Goal: Information Seeking & Learning: Learn about a topic

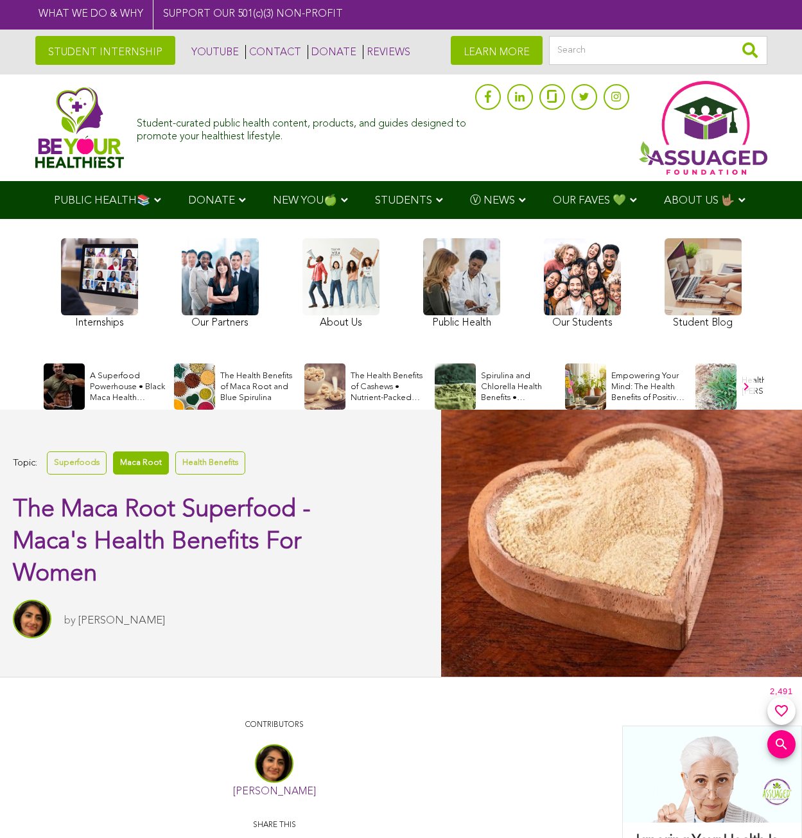
click at [137, 452] on link "Maca Root" at bounding box center [141, 463] width 56 height 22
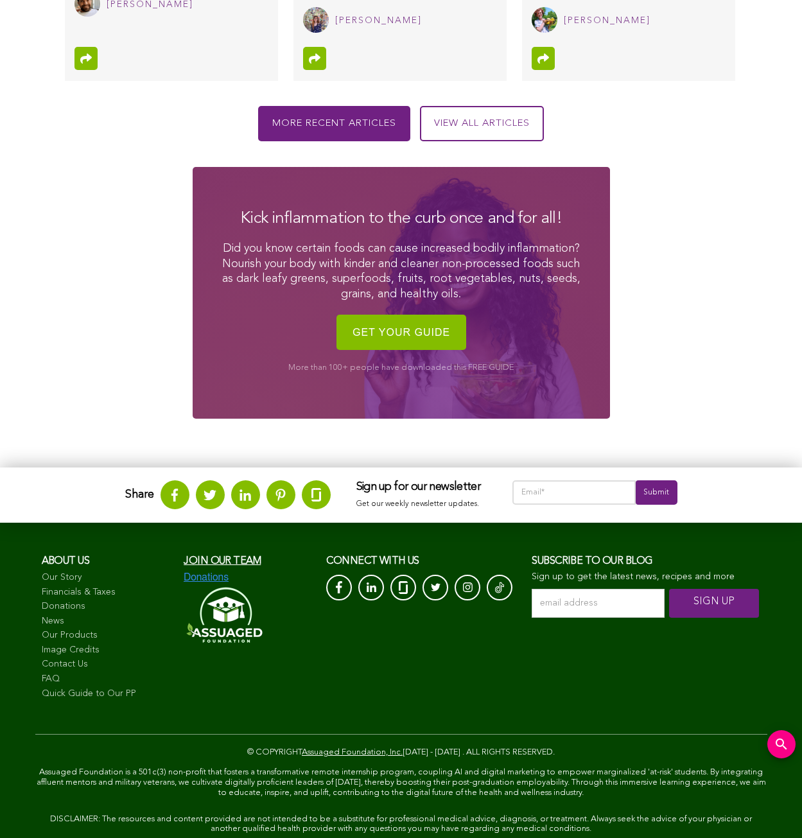
scroll to position [1567, 0]
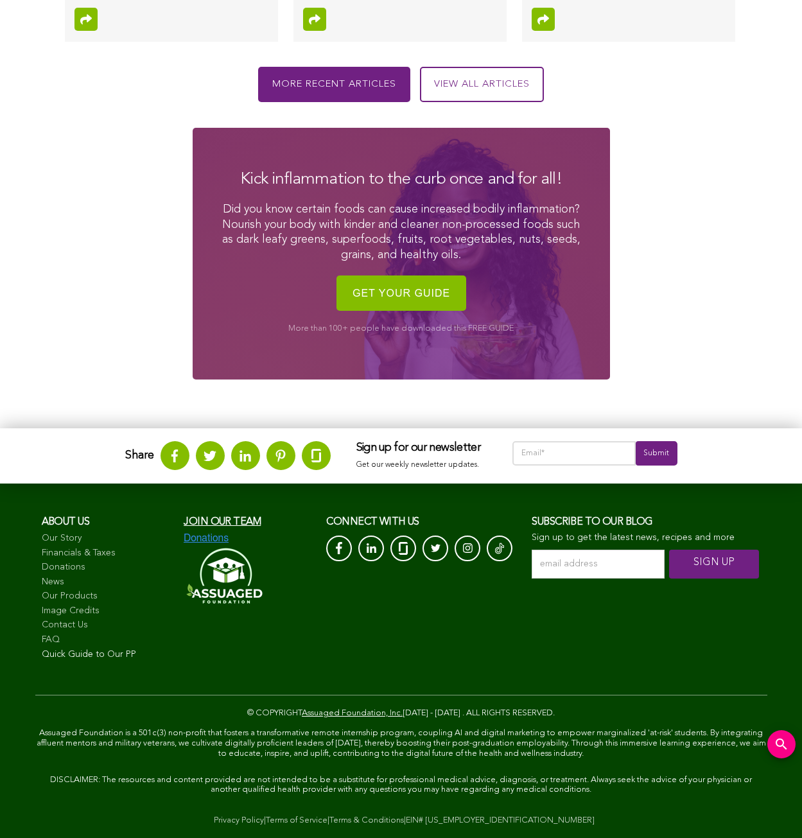
click at [106, 653] on link "Quick Guide to Our PP" at bounding box center [107, 655] width 130 height 13
